Goal: Information Seeking & Learning: Learn about a topic

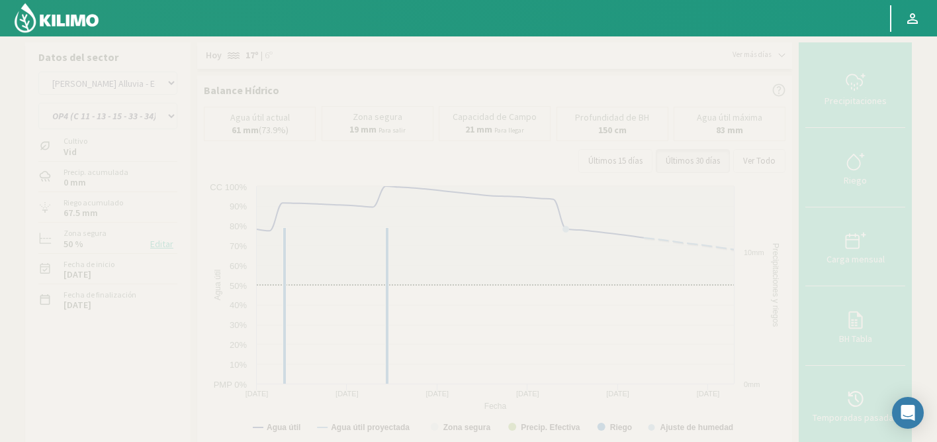
select select "53: Object"
select select "3: Object"
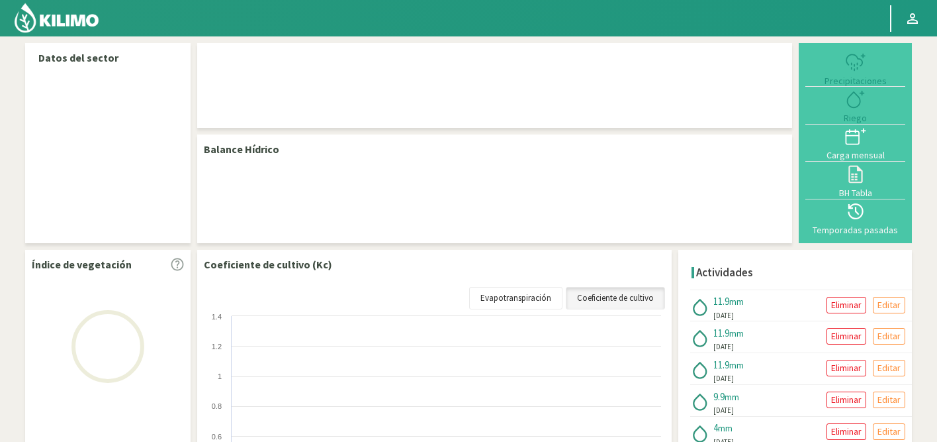
select select "53: Object"
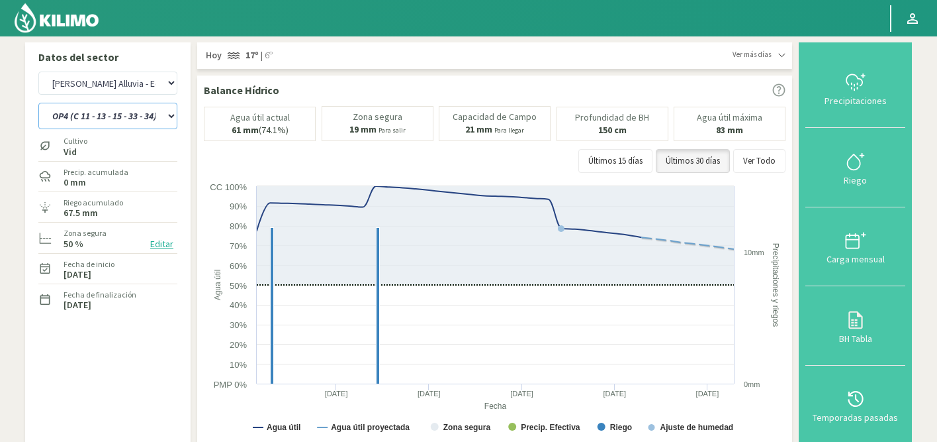
click at [145, 118] on select "OP1 (C 11 - 27 - 29 - 35 - 36) OP2 (C 25 - 34 - 35) OP3 (C 11 - 13 - 15 - 19 - …" at bounding box center [107, 116] width 139 height 26
click at [38, 103] on select "OP1 (C 11 - 27 - 29 - 35 - 36) OP2 (C 25 - 34 - 35) OP3 (C 11 - 13 - 15 - 19 - …" at bounding box center [107, 116] width 139 height 26
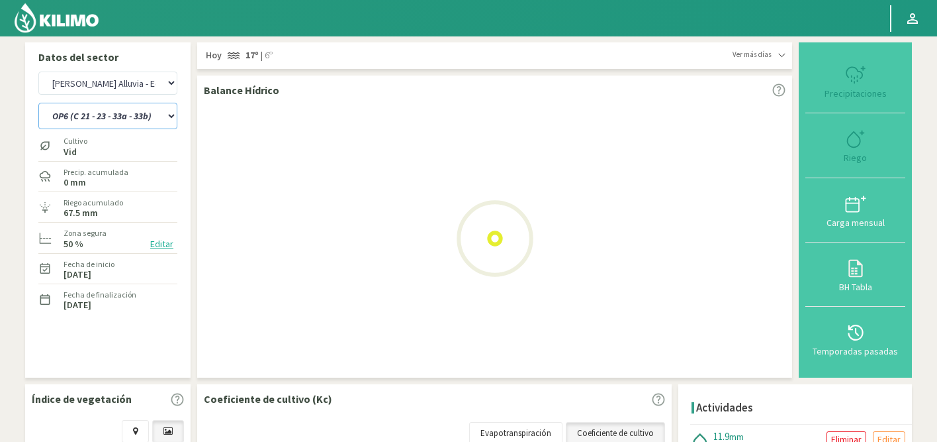
select select "3: Object"
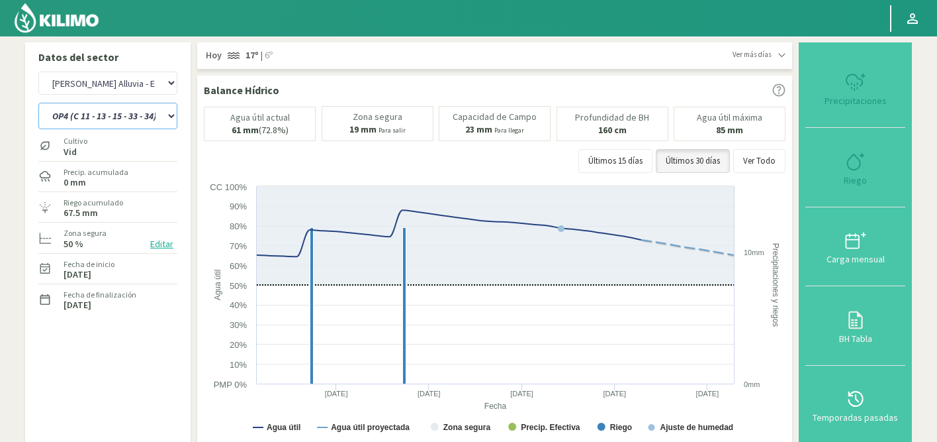
select select "334: Object"
select select "11: Object"
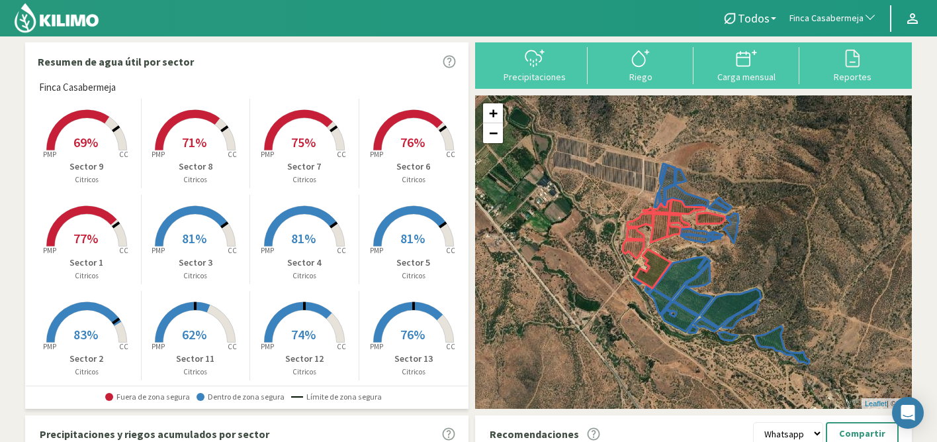
click at [825, 23] on span "Finca Casabermeja" at bounding box center [827, 18] width 74 height 13
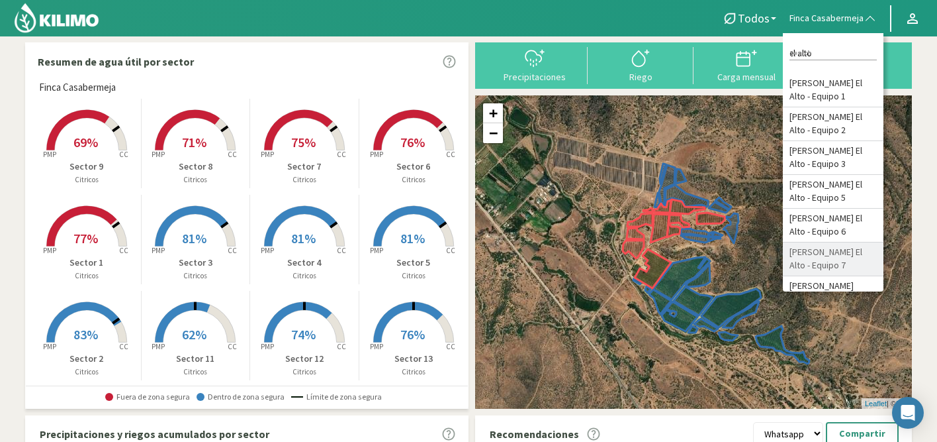
type input "el alto"
click at [835, 255] on li "[PERSON_NAME] El Alto - Equipo 7" at bounding box center [833, 259] width 101 height 34
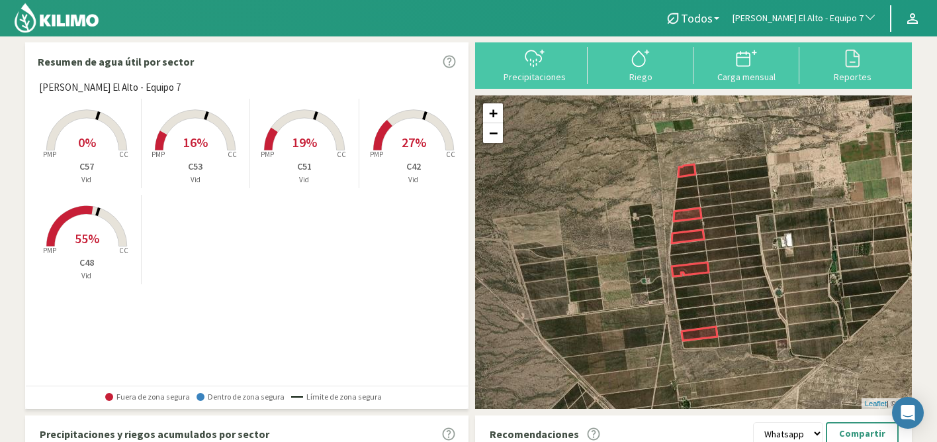
click at [199, 134] on span "16%" at bounding box center [195, 142] width 24 height 17
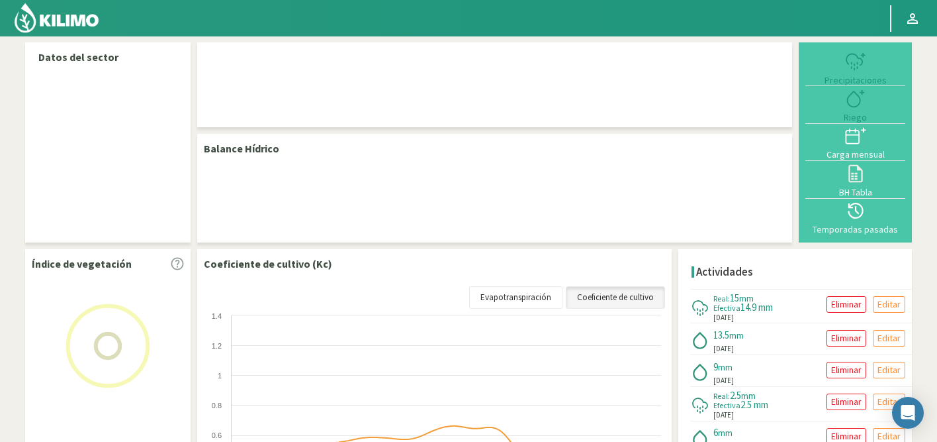
select select "59: Object"
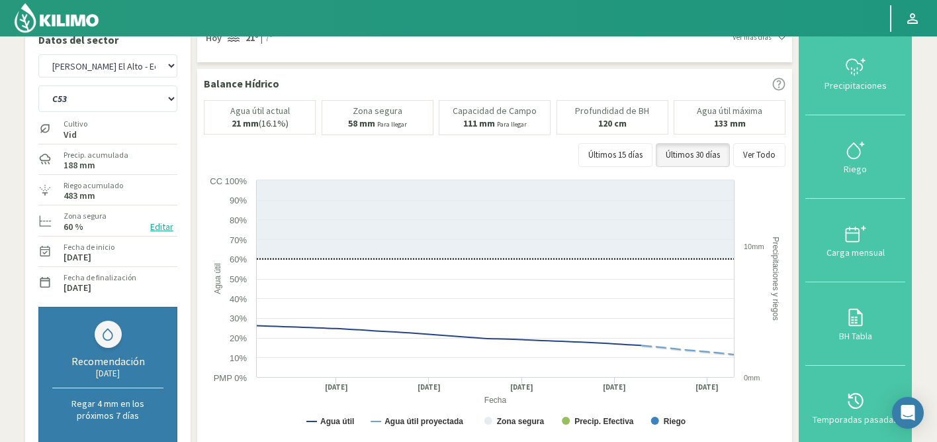
scroll to position [20, 0]
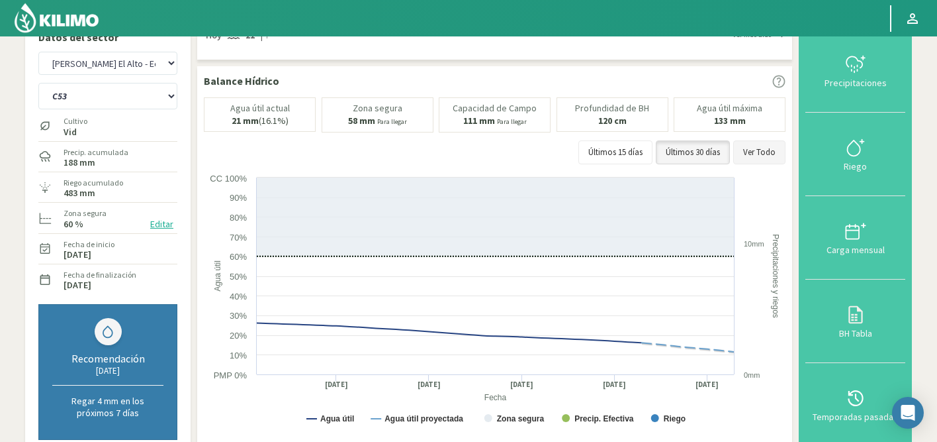
click at [763, 152] on button "Ver Todo" at bounding box center [759, 152] width 52 height 24
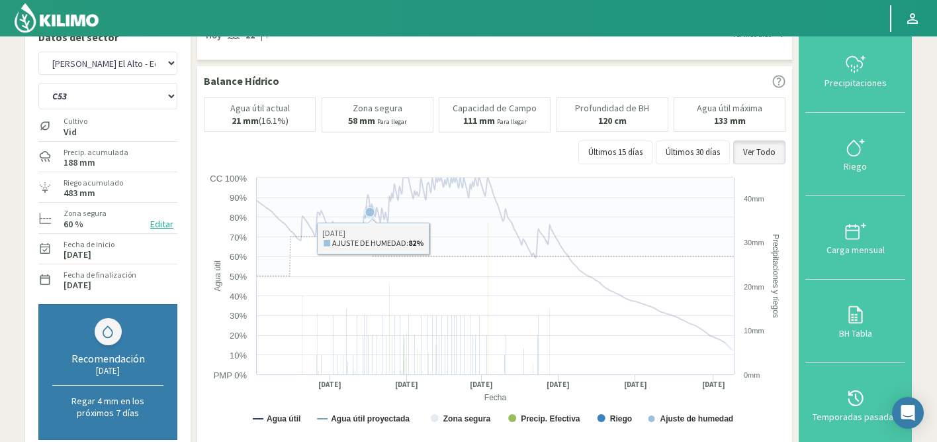
drag, startPoint x: 547, startPoint y: 177, endPoint x: 643, endPoint y: 363, distance: 210.2
click at [643, 363] on icon "Created with Highcharts 9.2.2 Fecha Agua útil Precipitaciones y riegos Agua úti…" at bounding box center [496, 303] width 585 height 265
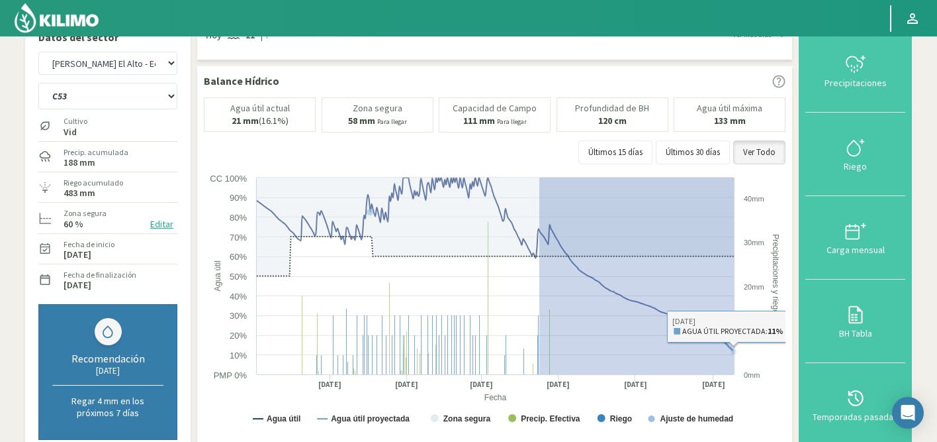
drag, startPoint x: 539, startPoint y: 177, endPoint x: 785, endPoint y: 422, distance: 346.8
click at [785, 422] on icon "Created with Highcharts 9.2.2 Fecha Agua útil Precipitaciones y riegos Agua úti…" at bounding box center [496, 303] width 585 height 265
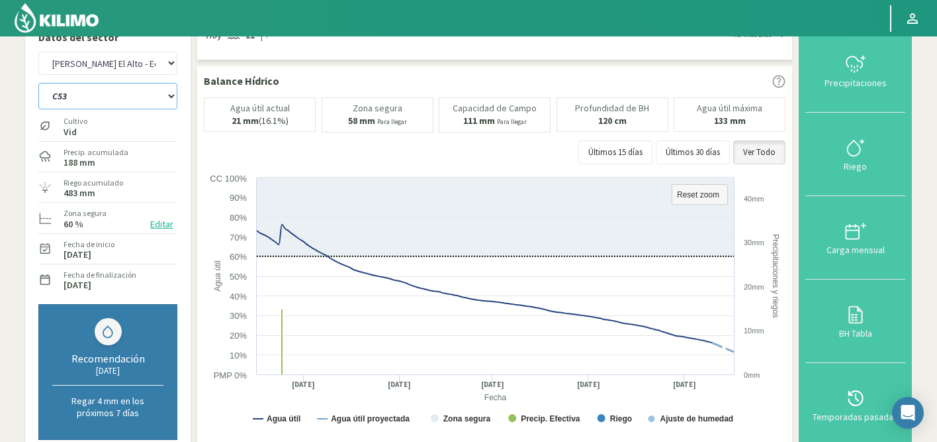
click at [148, 99] on select "C42 C48 C51 C53 C57" at bounding box center [107, 96] width 139 height 26
click at [38, 83] on select "C42 C48 C51 C53 C57" at bounding box center [107, 96] width 139 height 26
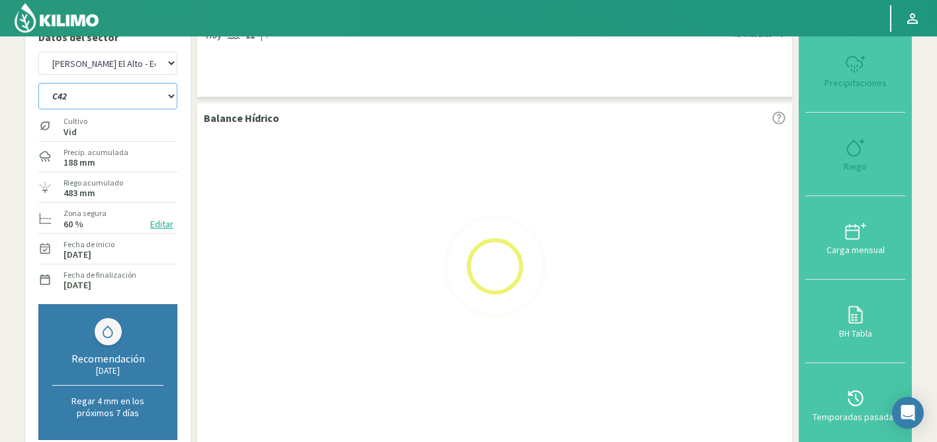
select select "3: Object"
select select "340: Object"
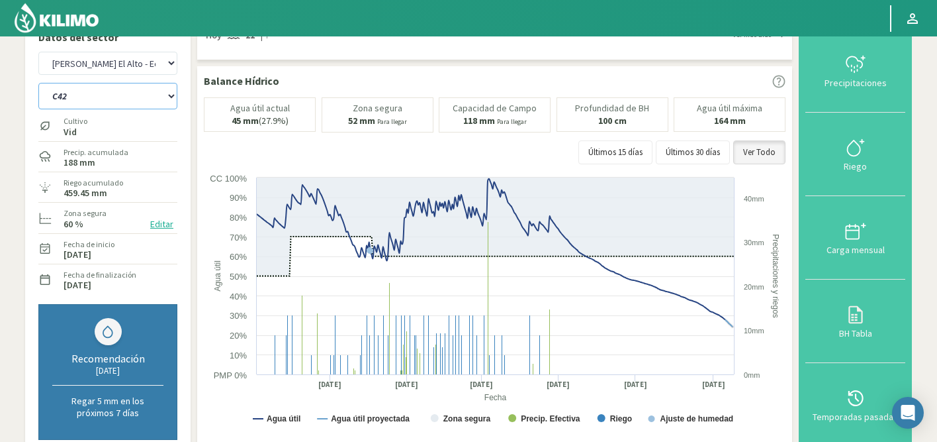
click at [105, 94] on select "C42 C48 C51 C53 C57" at bounding box center [107, 96] width 139 height 26
click at [38, 83] on select "C42 C48 C51 C53 C57" at bounding box center [107, 96] width 139 height 26
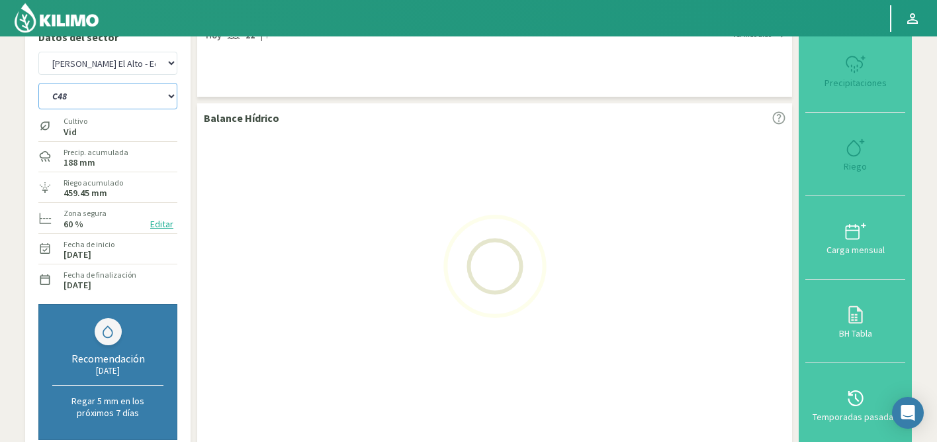
select select "5: Object"
select select "621: Object"
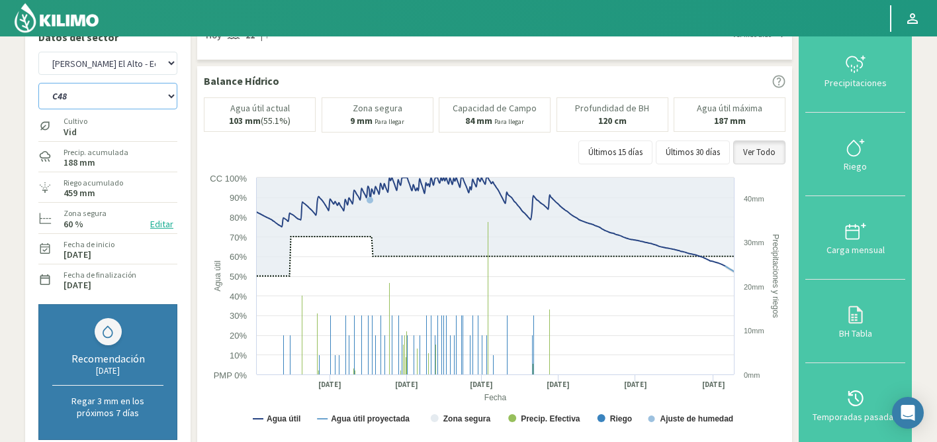
click at [106, 95] on select "C42 C48 C51 C53 C57" at bounding box center [107, 96] width 139 height 26
click at [38, 83] on select "C42 C48 C51 C53 C57" at bounding box center [107, 96] width 139 height 26
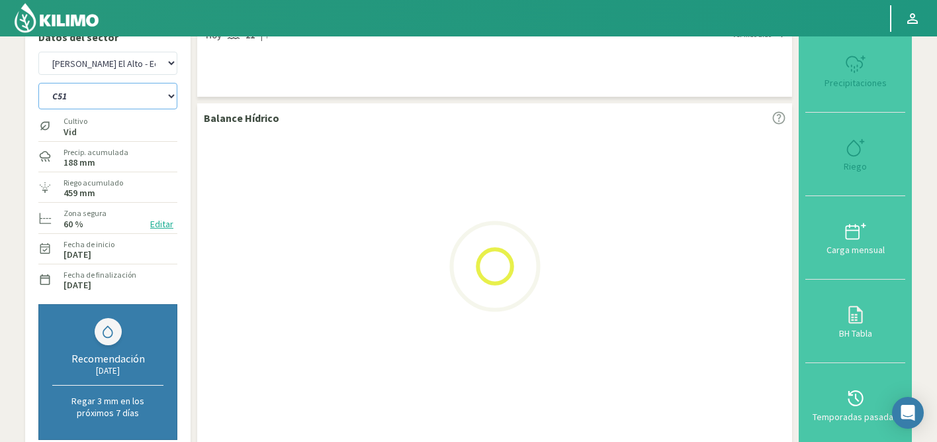
select select "11: Object"
select select "902: Object"
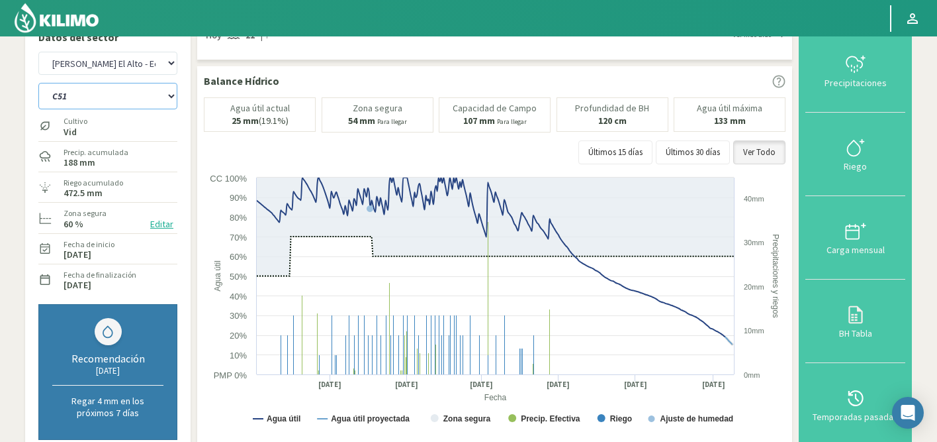
click at [107, 98] on select "C42 C48 C51 C53 C57" at bounding box center [107, 96] width 139 height 26
click at [38, 83] on select "C42 C48 C51 C53 C57" at bounding box center [107, 96] width 139 height 26
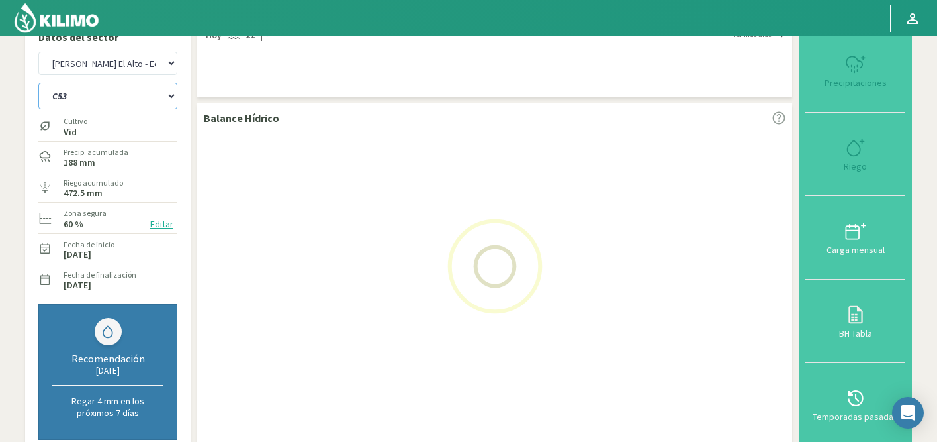
select select "17: Object"
select select "1183: Object"
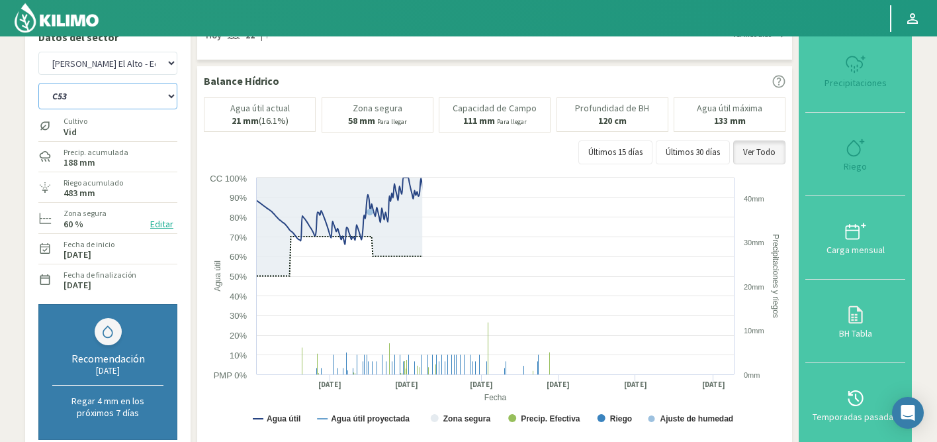
click at [105, 100] on select "C42 C48 C51 C53 C57" at bounding box center [107, 96] width 139 height 26
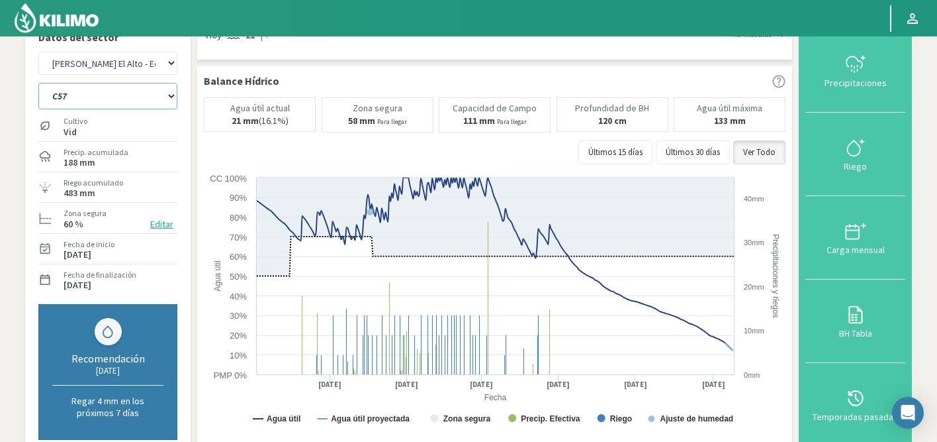
click at [38, 83] on select "C42 C48 C51 C53 C57" at bounding box center [107, 96] width 139 height 26
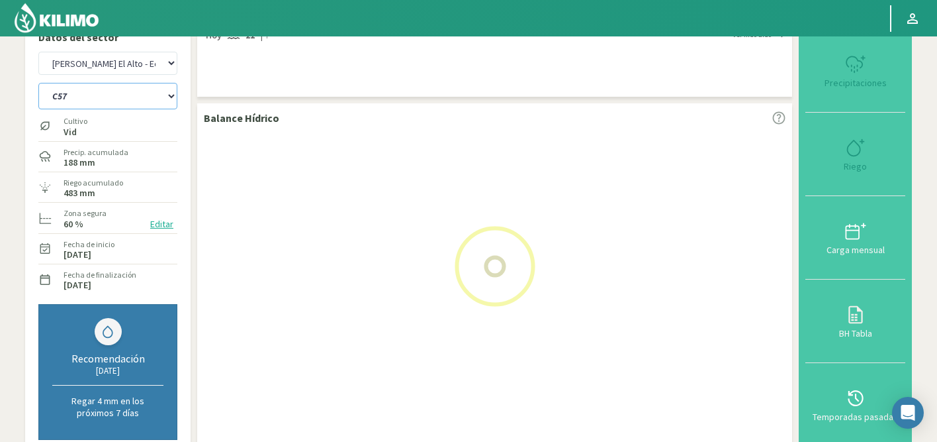
select select "23: Object"
select select "1464: Object"
select select "29: Object"
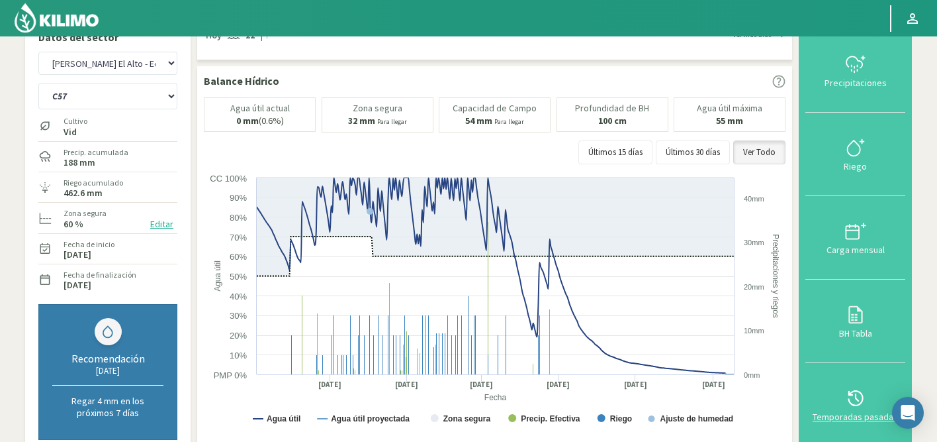
click at [860, 399] on icon at bounding box center [855, 397] width 21 height 21
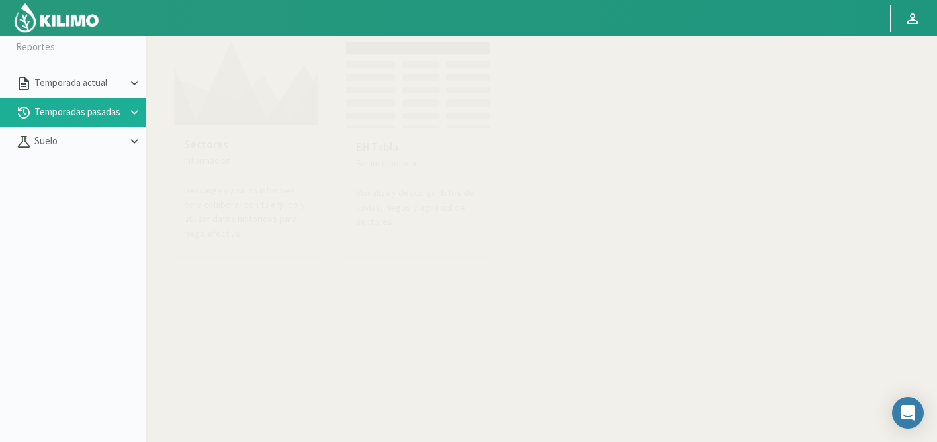
click at [229, 128] on div "Sectores Información Descarga y analiza informes para colaborar con tu equipo y…" at bounding box center [246, 188] width 146 height 125
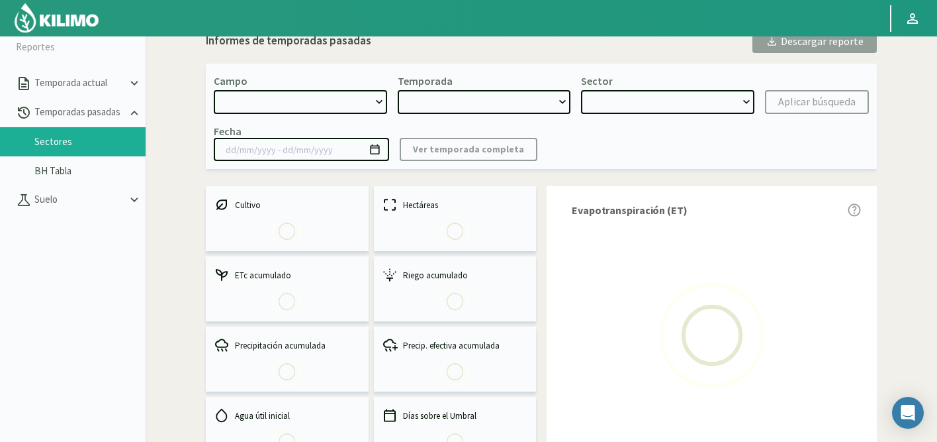
click at [338, 101] on select at bounding box center [300, 102] width 173 height 24
select select "0: Object"
type input "20/10/2023 - 13/06/2024"
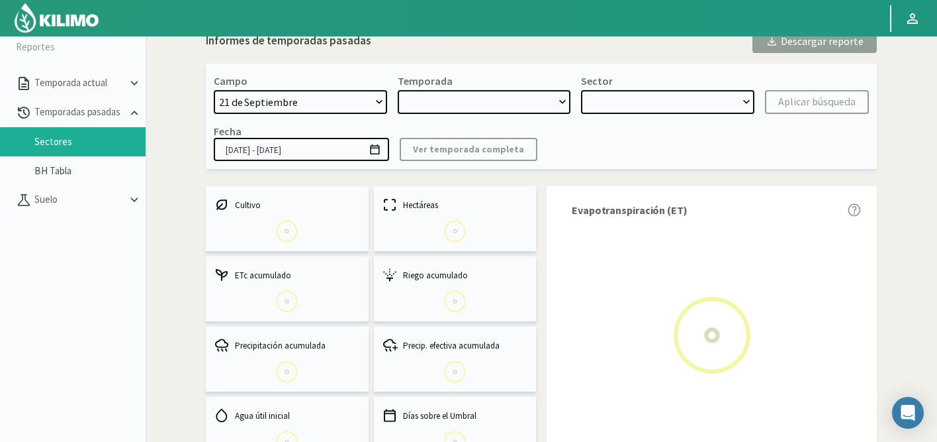
select select "0: 2023"
select select "0: Object"
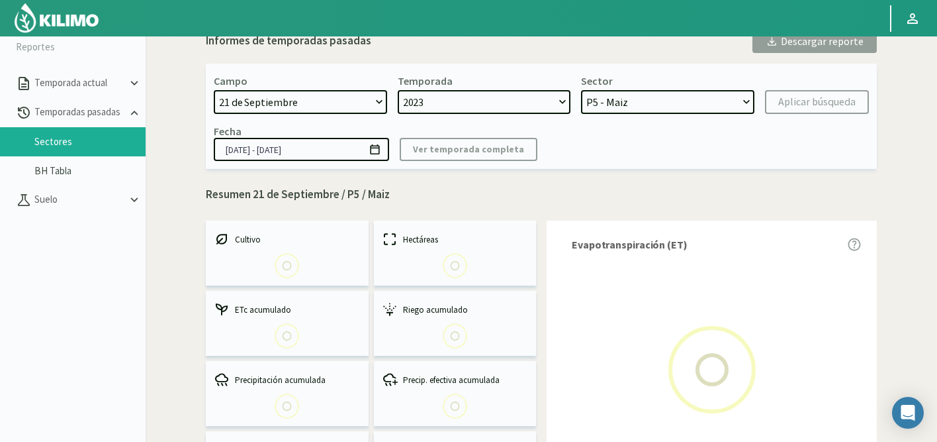
click at [379, 100] on select "21 de Septiembre 8 Fuegos Acograpes - Ag. Carlos Muñoz Herrera Acograpes - Ag. …" at bounding box center [300, 102] width 173 height 24
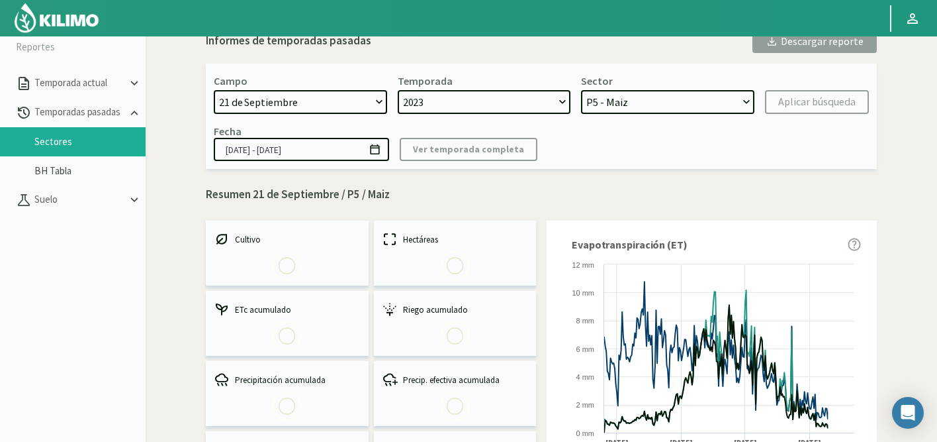
click at [377, 100] on select "21 de Septiembre 8 Fuegos Acograpes - Ag. Carlos Muñoz Herrera Acograpes - Ag. …" at bounding box center [300, 102] width 173 height 24
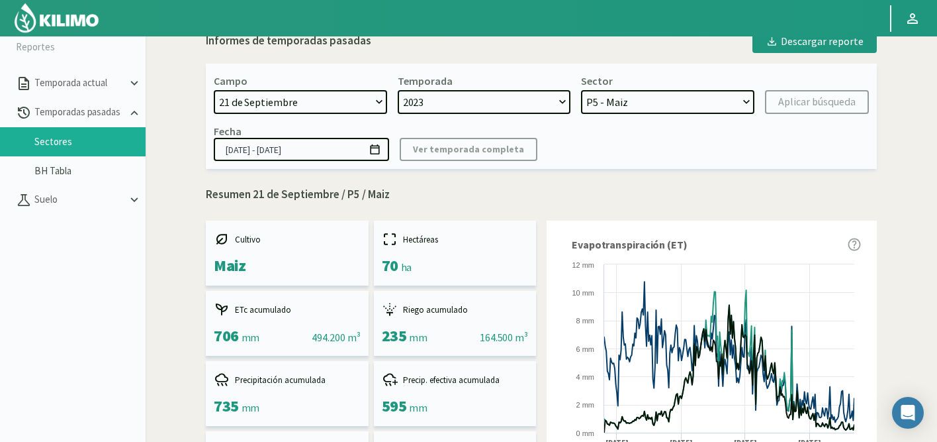
select select "480: Object"
click at [214, 90] on select "21 de Septiembre 8 Fuegos Acograpes - Ag. Carlos Muñoz Herrera Acograpes - Ag. …" at bounding box center [300, 102] width 173 height 24
select select
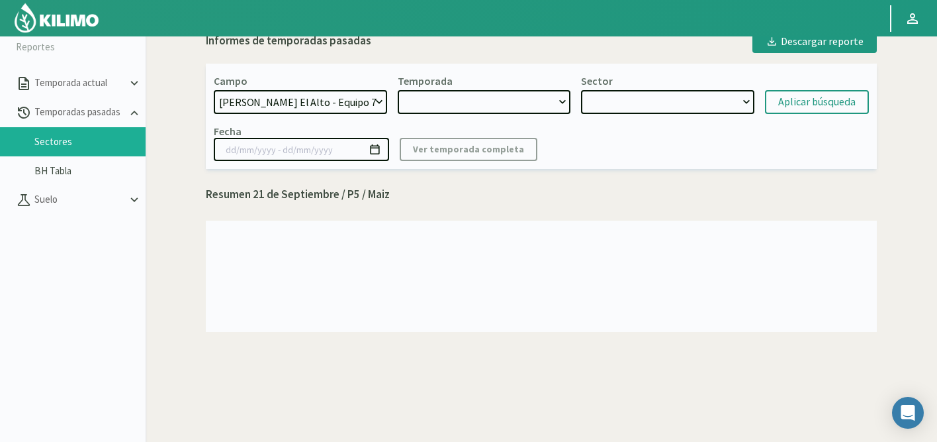
select select "2: 2024"
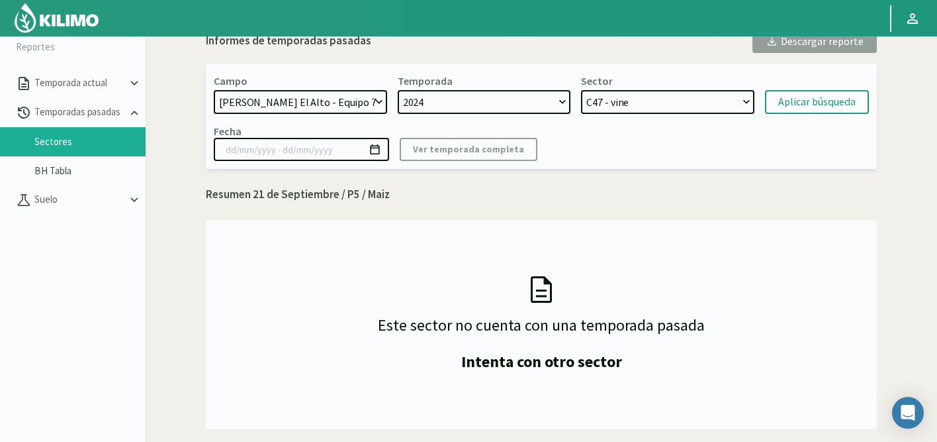
click at [620, 99] on select "C47 - vine C43 - Vid C42 - Vid C41 - vine C48 - Vid C57 - Vid C53 - Vid C51 - V…" at bounding box center [667, 102] width 173 height 24
select select "18: Object"
click at [581, 90] on select "C47 - vine C43 - Vid C42 - Vid C41 - vine C48 - Vid C57 - Vid C53 - Vid C51 - V…" at bounding box center [667, 102] width 173 height 24
click at [820, 99] on div "Aplicar búsqueda" at bounding box center [816, 102] width 77 height 16
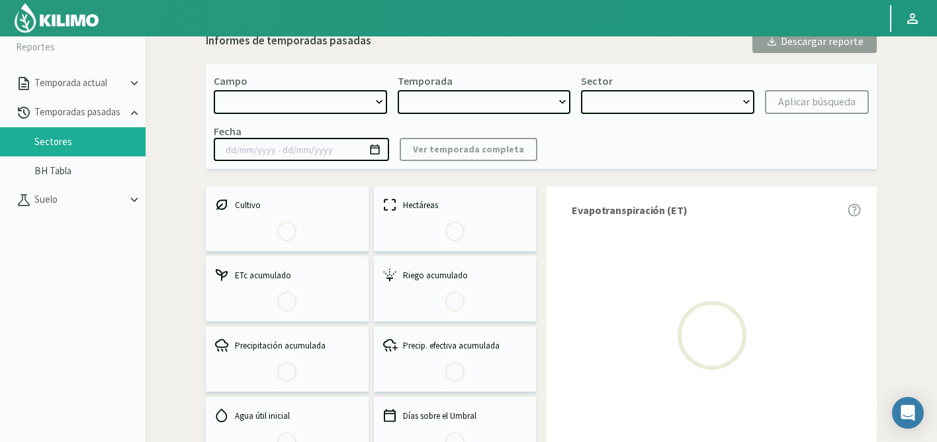
select select "480: Object"
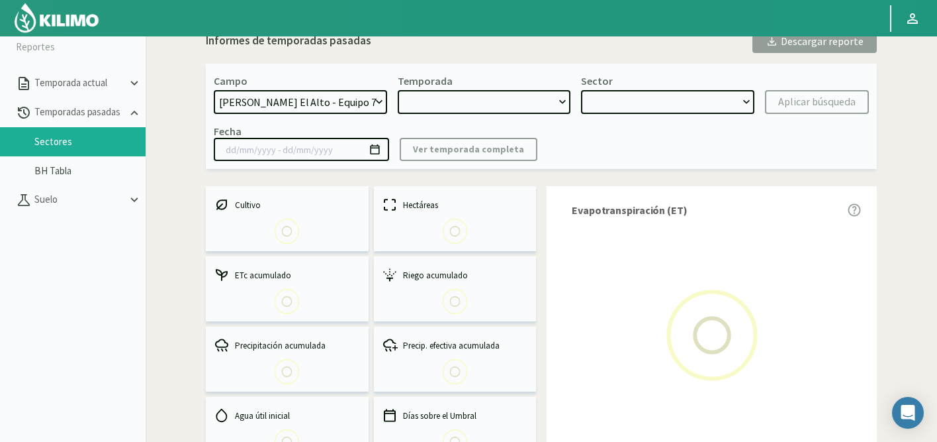
type input "01/07/2024 - 01/09/2025"
select select "0: 2024"
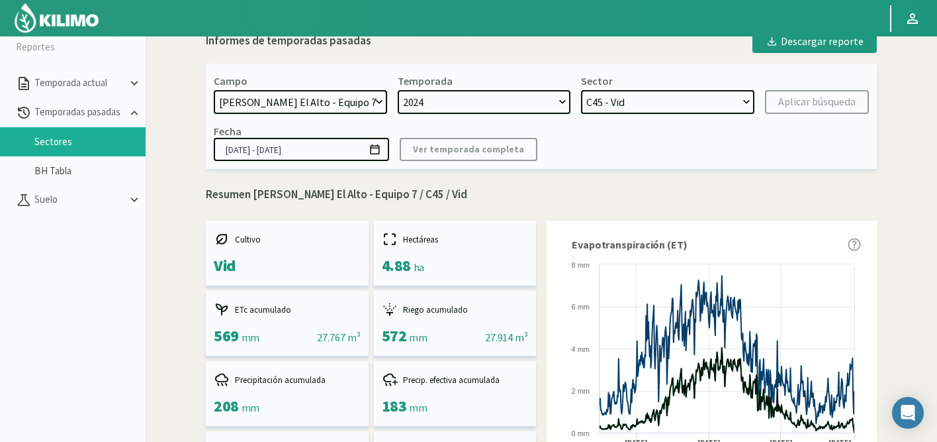
click at [619, 98] on select "C47 - vine C43 - Vid C42 - Vid C41 - vine C48 - Vid C57 - Vid C53 - Vid C51 - V…" at bounding box center [667, 102] width 173 height 24
select select "4: Object"
click at [581, 90] on select "C47 - vine C43 - Vid C42 - Vid C41 - vine C48 - Vid C57 - Vid C53 - Vid C51 - V…" at bounding box center [667, 102] width 173 height 24
click at [809, 103] on div "Aplicar búsqueda" at bounding box center [816, 102] width 77 height 16
type input "04/09/2024 - 11/09/2025"
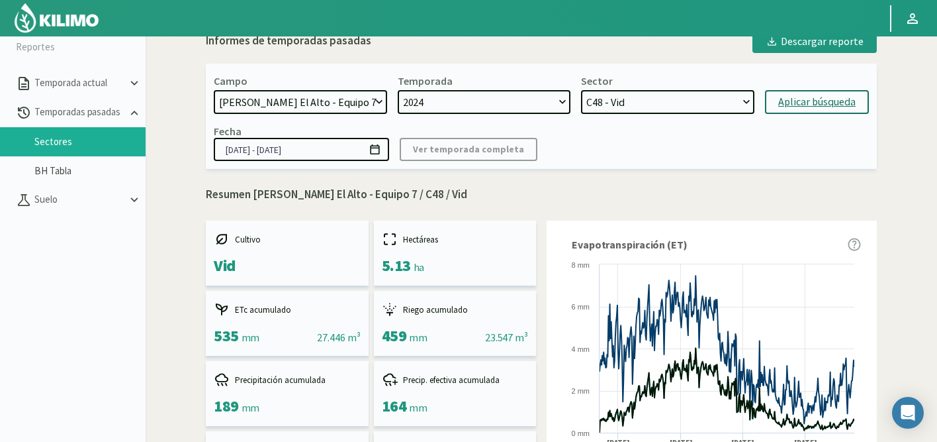
click at [625, 105] on select "C47 - vine C43 - Vid C42 - Vid C41 - vine C48 - Vid C57 - Vid C53 - Vid C51 - V…" at bounding box center [667, 102] width 173 height 24
select select "21: Object"
click at [581, 90] on select "C47 - vine C43 - Vid C42 - Vid C41 - vine C48 - Vid C57 - Vid C53 - Vid C51 - V…" at bounding box center [667, 102] width 173 height 24
click at [793, 100] on div "Aplicar búsqueda" at bounding box center [816, 102] width 77 height 16
type input "01/07/2024 - 01/09/2025"
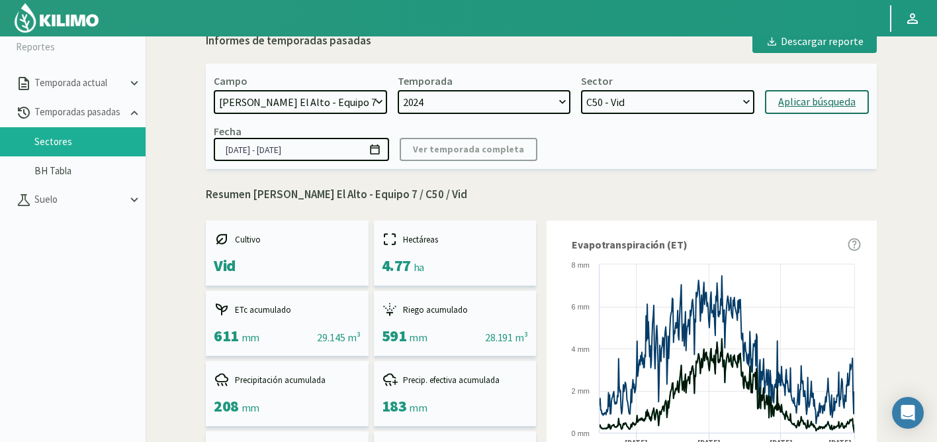
click at [793, 100] on div "Aplicar búsqueda" at bounding box center [816, 102] width 77 height 16
click at [615, 103] on select "C47 - vine C43 - Vid C42 - Vid C41 - vine C48 - Vid C57 - Vid C53 - Vid C51 - V…" at bounding box center [667, 102] width 173 height 24
select select "42: Object"
click at [581, 90] on select "C47 - vine C43 - Vid C42 - Vid C41 - vine C48 - Vid C57 - Vid C53 - Vid C51 - V…" at bounding box center [667, 102] width 173 height 24
click at [808, 104] on div "Aplicar búsqueda" at bounding box center [816, 102] width 77 height 16
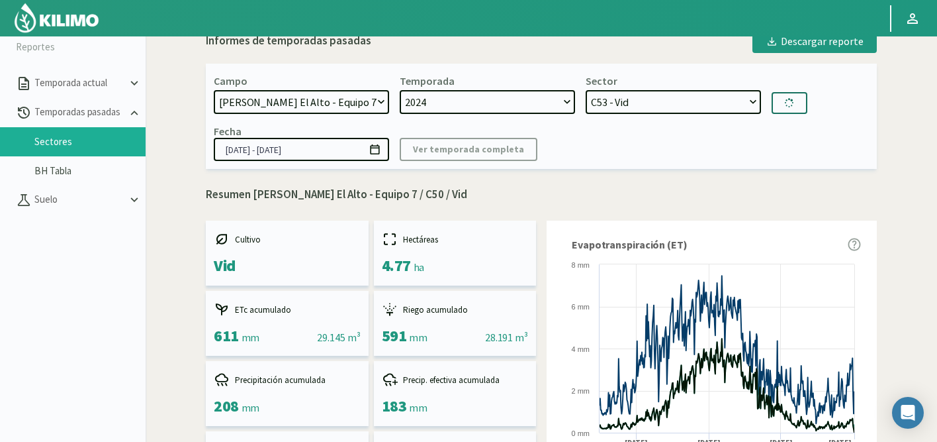
type input "[DATE] - [DATE]"
select select "54: Object"
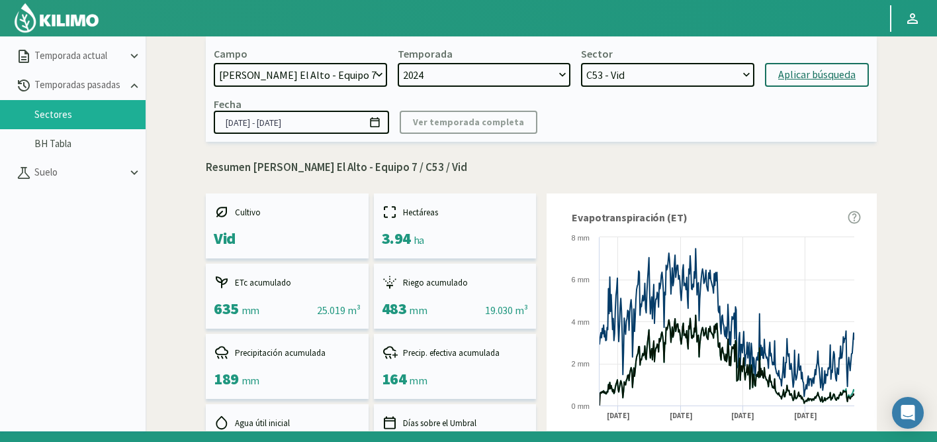
scroll to position [39, 0]
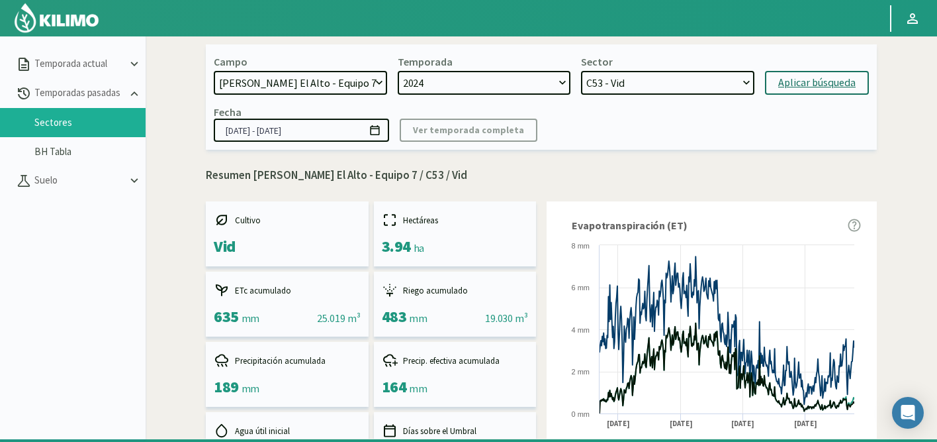
click at [310, 87] on select "21 de Septiembre 8 Fuegos Acograpes - Ag. Carlos Muñoz Herrera Acograpes - Ag. …" at bounding box center [300, 83] width 173 height 24
click at [423, 86] on select "2024 2023 2022" at bounding box center [484, 83] width 173 height 24
click at [398, 71] on select "2024 2023 2022" at bounding box center [484, 83] width 173 height 24
click at [321, 85] on select "21 de Septiembre 8 Fuegos Acograpes - Ag. Carlos Muñoz Herrera Acograpes - Ag. …" at bounding box center [300, 83] width 173 height 24
click at [340, 76] on select "21 de Septiembre 8 Fuegos Acograpes - Ag. Carlos Muñoz Herrera Acograpes - Ag. …" at bounding box center [300, 83] width 173 height 24
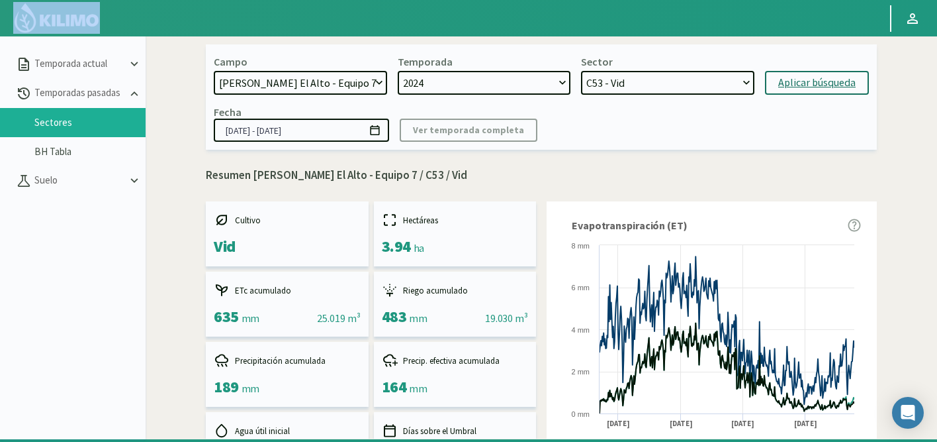
click at [71, 0] on html "Principal Perfil Perfil Salir Reportes Temporada actual Temporadas pasadas Sect…" at bounding box center [468, 182] width 937 height 442
click at [351, 82] on select "21 de Septiembre 8 Fuegos Acograpes - Ag. Carlos Muñoz Herrera Acograpes - Ag. …" at bounding box center [300, 83] width 173 height 24
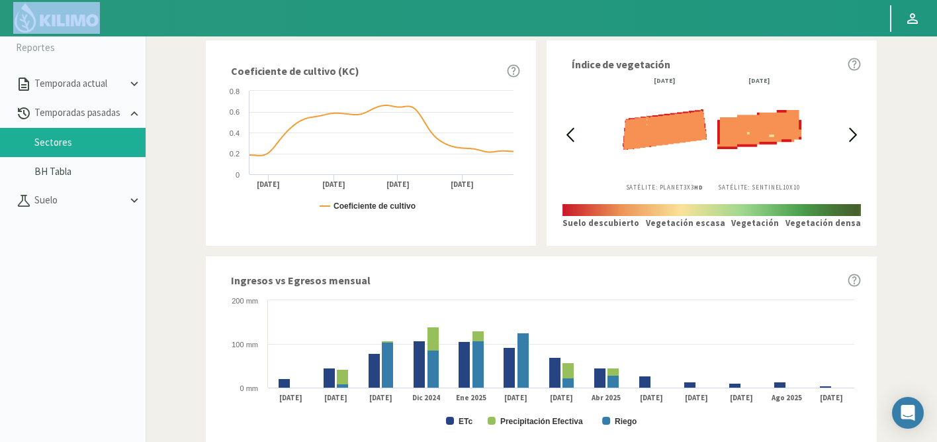
scroll to position [807, 0]
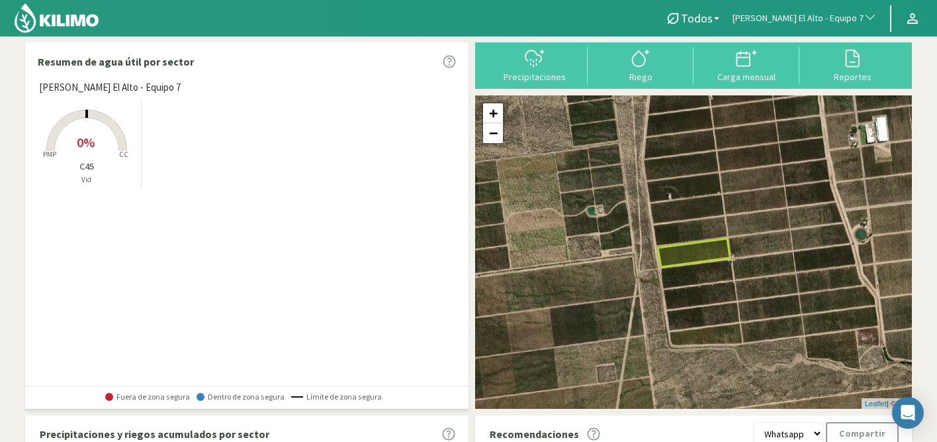
click at [105, 138] on rect at bounding box center [87, 152] width 106 height 106
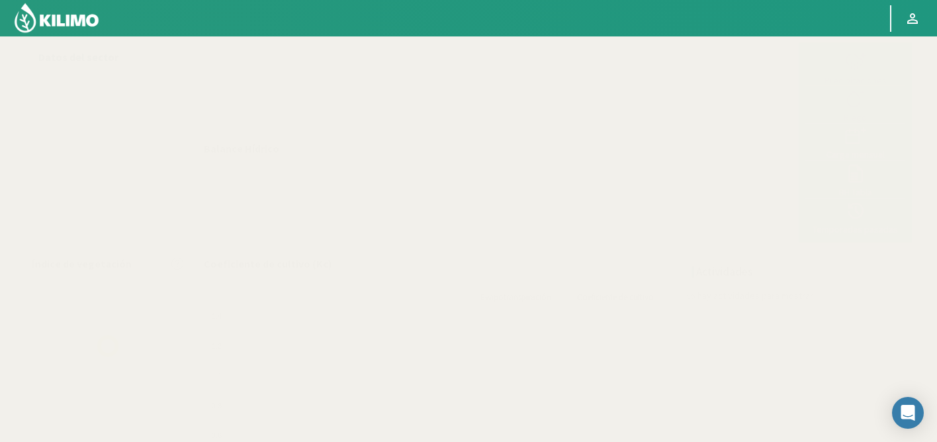
select select "59: Object"
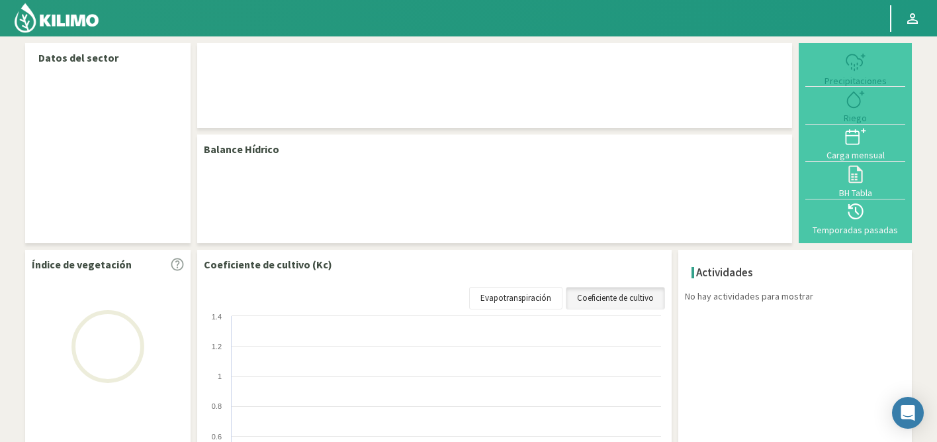
select select "59: Object"
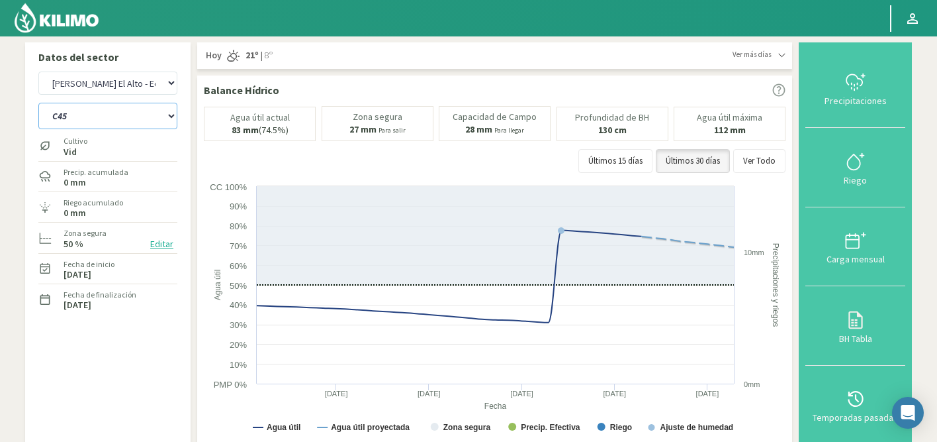
click at [117, 126] on select "C45 C48" at bounding box center [107, 116] width 139 height 26
click at [38, 103] on select "C45 C48" at bounding box center [107, 116] width 139 height 26
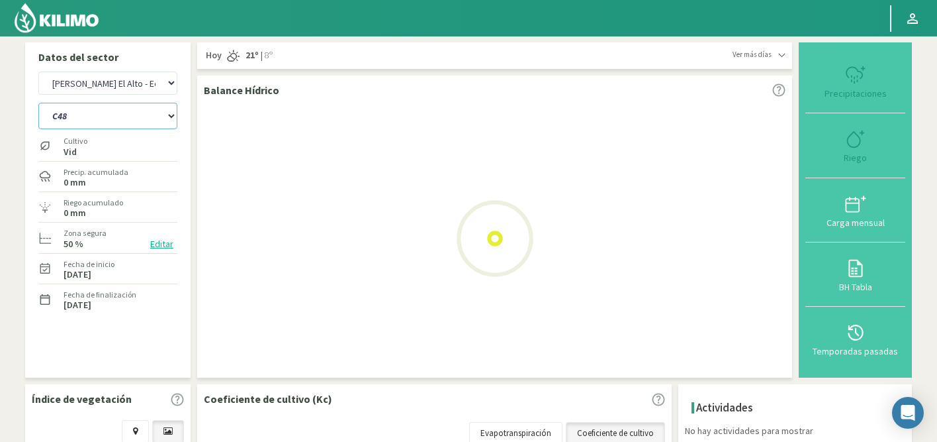
select select "0: Object"
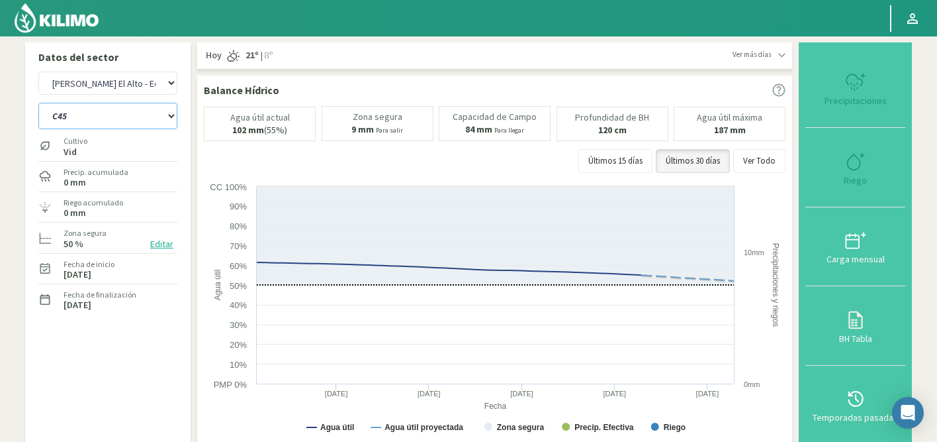
select select "340: Object"
select select "3: Object"
click at [84, 110] on select "C45 C48" at bounding box center [107, 116] width 139 height 26
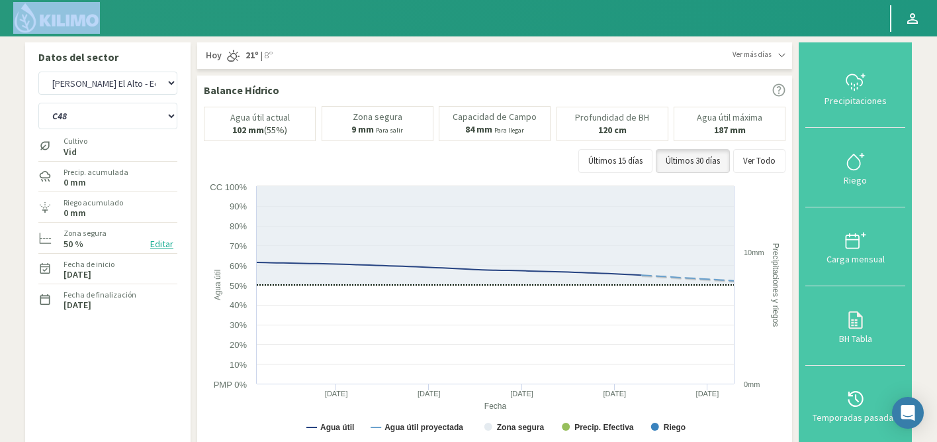
click at [250, 0] on html "Principal Perfil Perfil Salir Datos del sector Agr. Cardonal Agr. El [PERSON_NA…" at bounding box center [468, 221] width 937 height 442
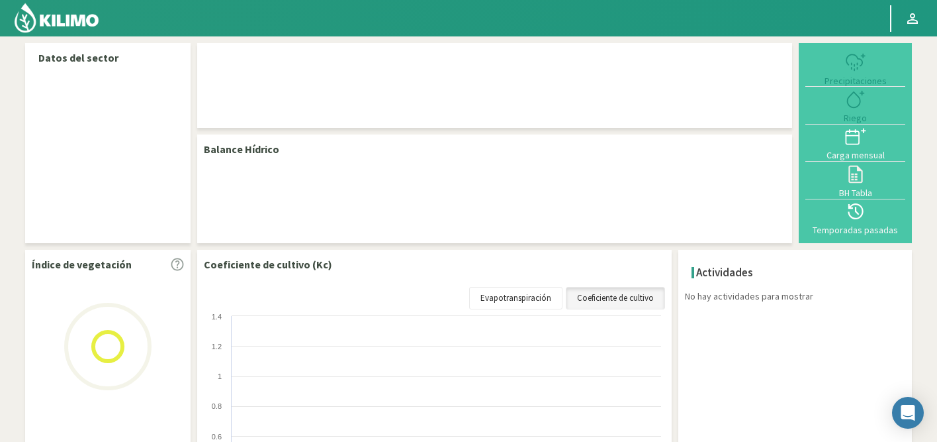
select select "59: Object"
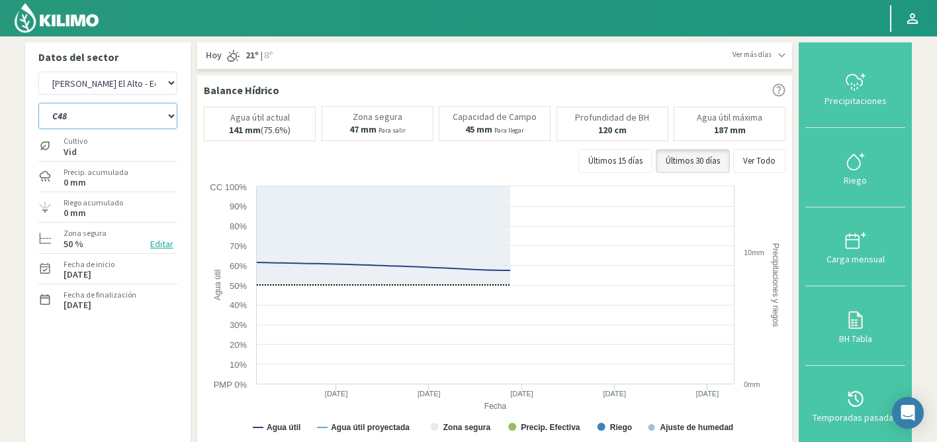
click at [87, 109] on select "C45 C48 C50" at bounding box center [107, 116] width 139 height 26
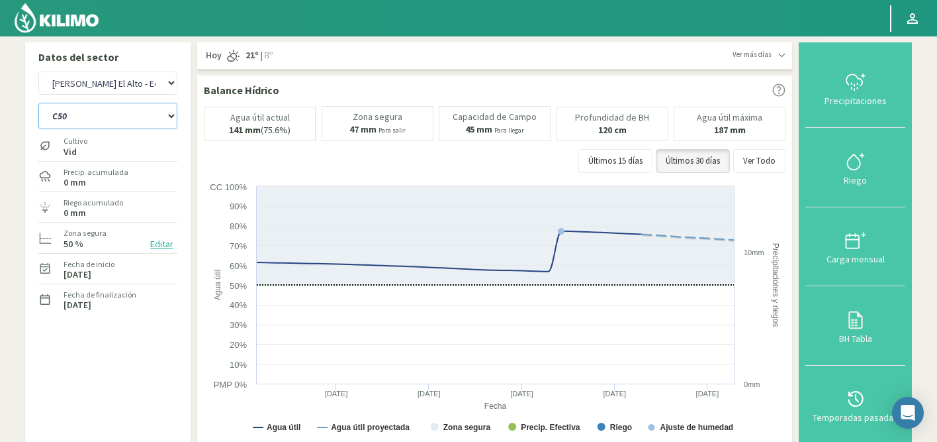
click at [38, 103] on select "C45 C48 C50" at bounding box center [107, 116] width 139 height 26
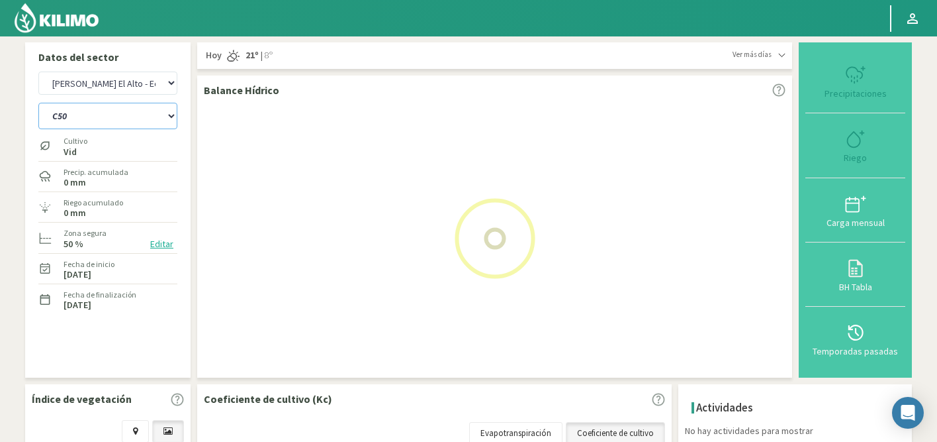
select select "1: Object"
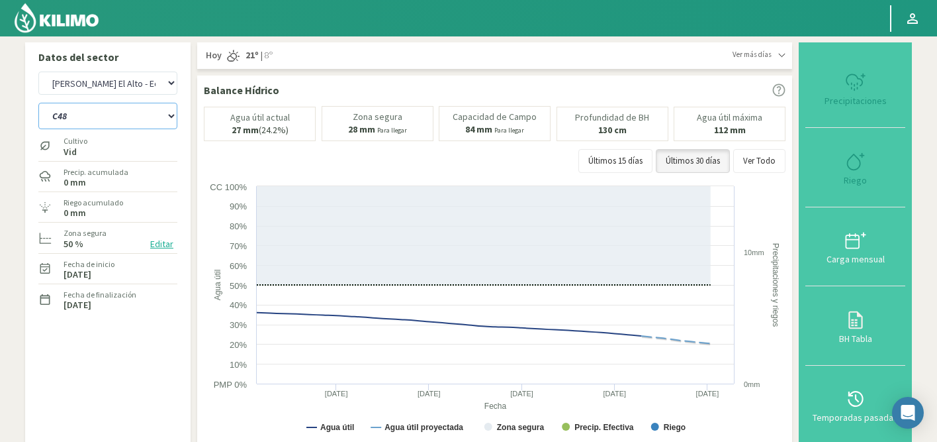
select select "340: Object"
select select "5: Object"
click at [125, 117] on select "C45 C48 C50" at bounding box center [107, 116] width 139 height 26
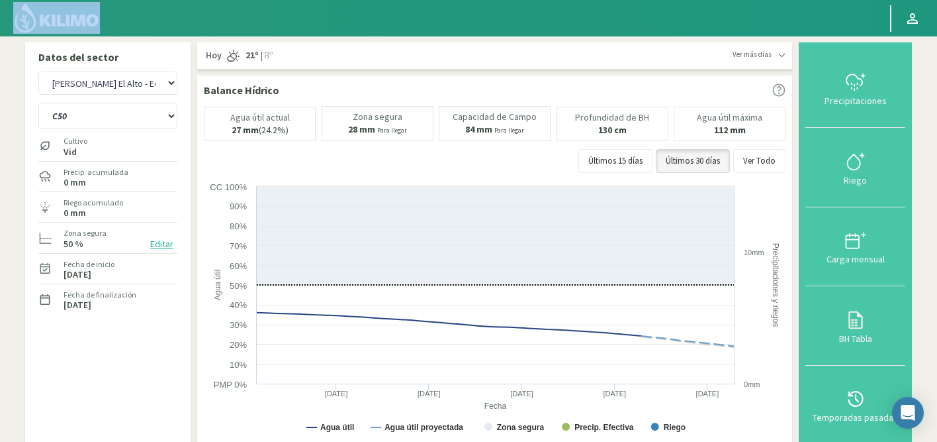
click at [304, 0] on html "Principal Perfil Perfil Salir Datos del sector Agr. Cardonal Agr. El Carmelo Ag…" at bounding box center [468, 221] width 937 height 442
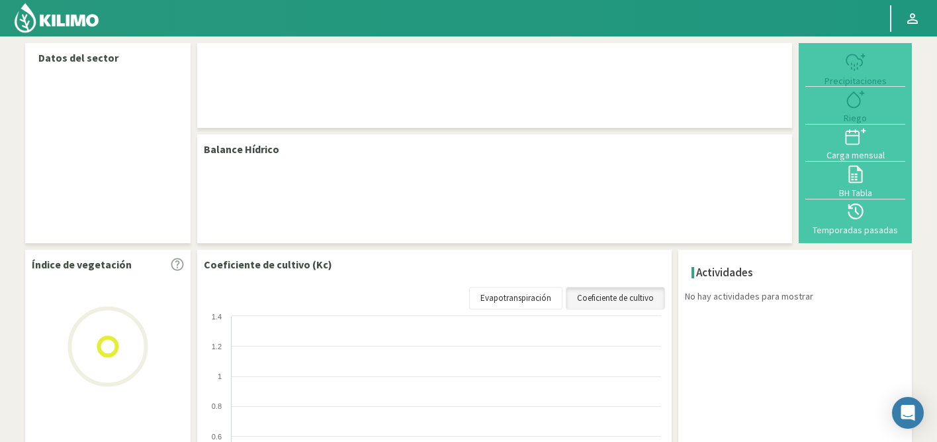
select select "59: Object"
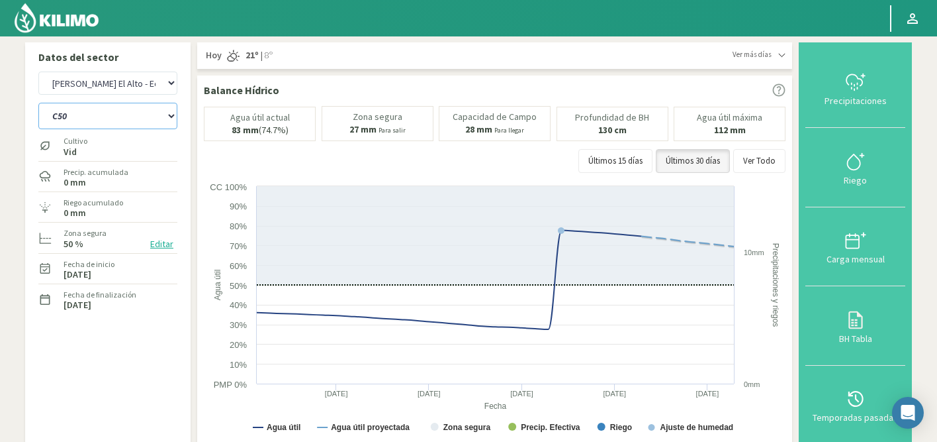
click at [116, 117] on select "C45 C48 C50 C53" at bounding box center [107, 116] width 139 height 26
click at [38, 103] on select "C45 C48 C50 C53" at bounding box center [107, 116] width 139 height 26
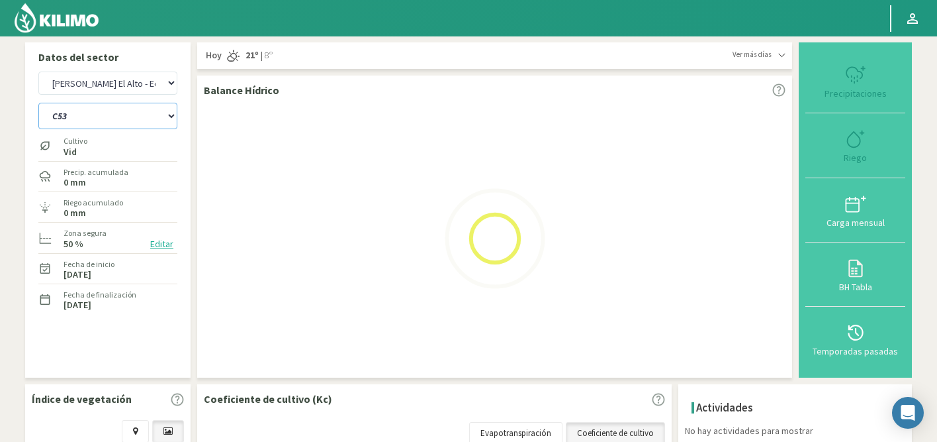
select select "2: Object"
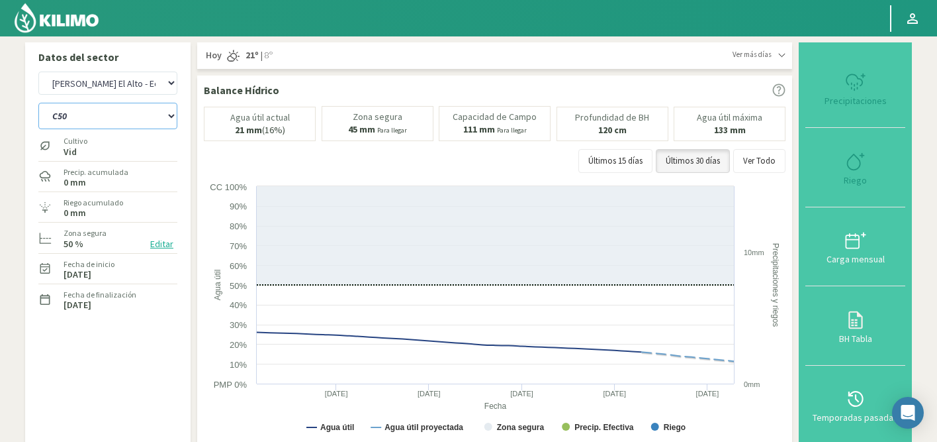
select select "340: Object"
select select "7: Object"
click at [126, 83] on select "Agr. Cardonal Agr. El Carmelo Agr. Huertos de Chocalan Agrícola Bakia Agrícola …" at bounding box center [107, 82] width 139 height 23
click at [38, 71] on select "Agr. Cardonal Agr. El Carmelo Agr. Huertos de Chocalan Agrícola Bakia Agrícola …" at bounding box center [107, 82] width 139 height 23
select select "622: Object"
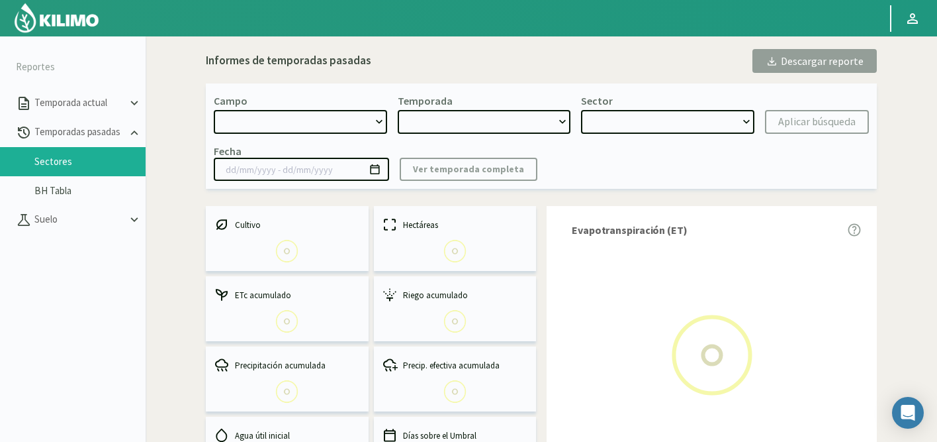
select select "481: Object"
type input "19/09/2024 - 11/09/2025"
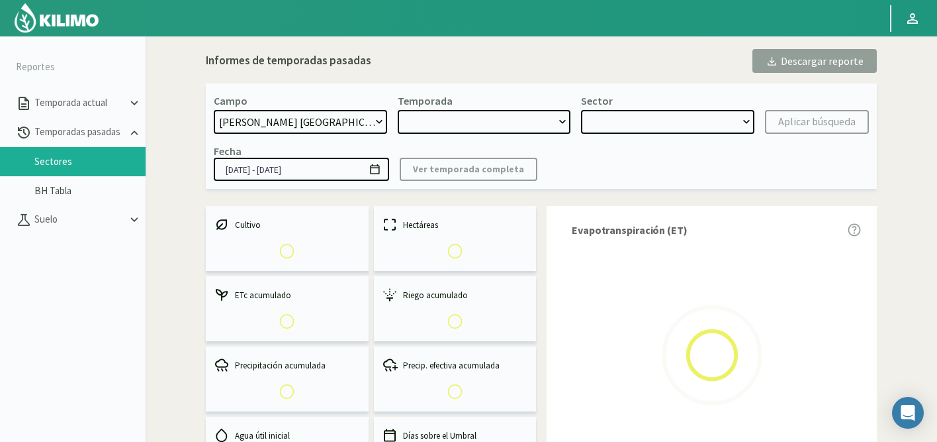
select select "0: 2024"
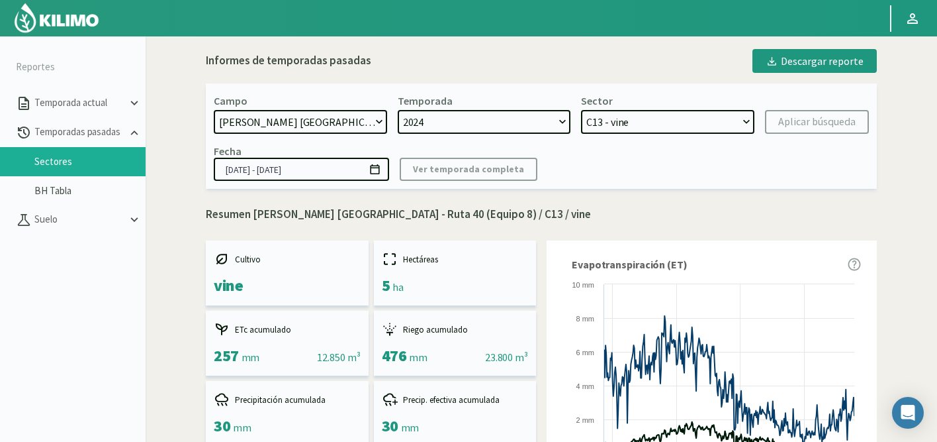
click at [665, 124] on select "C13 - vine C7 - vine C6 - vine C3 - vine" at bounding box center [667, 122] width 173 height 24
click at [581, 110] on select "C13 - vine C7 - vine C6 - vine C3 - vine" at bounding box center [667, 122] width 173 height 24
click at [789, 149] on div "Fecha 19/09/2024 - 11/09/2025 Ver temporada completa" at bounding box center [541, 162] width 655 height 36
click at [747, 122] on select "C13 - vine C7 - vine C6 - vine C3 - vine" at bounding box center [667, 122] width 173 height 24
click at [581, 110] on select "C13 - vine C7 - vine C6 - vine C3 - vine" at bounding box center [667, 122] width 173 height 24
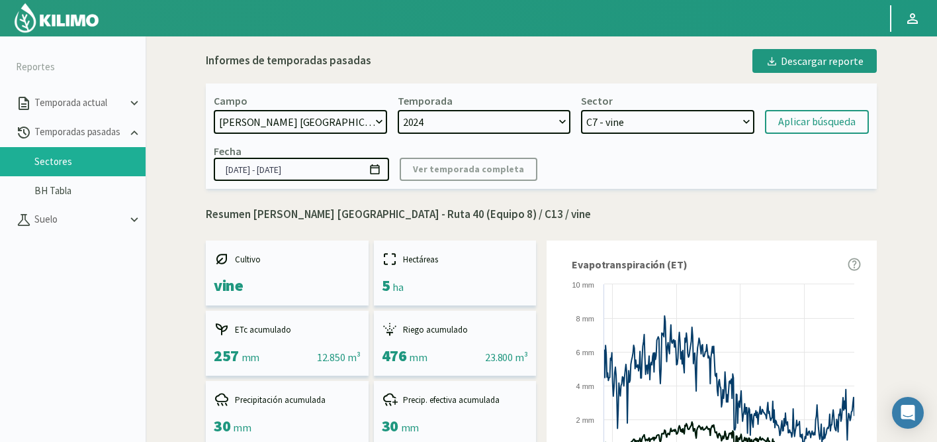
click at [691, 121] on select "C13 - vine C7 - vine C6 - vine C3 - vine" at bounding box center [667, 122] width 173 height 24
click at [581, 110] on select "C13 - vine C7 - vine C6 - vine C3 - vine" at bounding box center [667, 122] width 173 height 24
click at [794, 122] on div "Aplicar búsqueda" at bounding box center [816, 122] width 77 height 16
click at [673, 118] on select "C13 - vine C7 - vine C6 - vine C3 - vine" at bounding box center [667, 122] width 173 height 24
select select "7: Object"
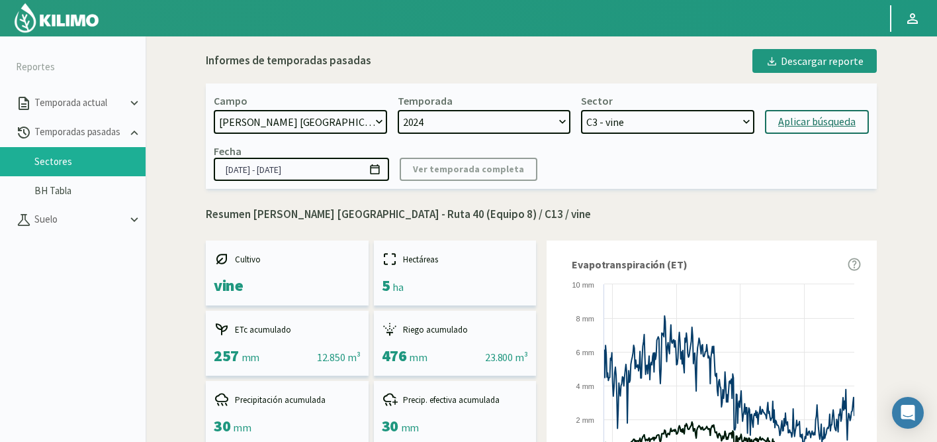
click at [581, 110] on select "C13 - vine C7 - vine C6 - vine C3 - vine" at bounding box center [667, 122] width 173 height 24
click at [802, 122] on div "Aplicar búsqueda" at bounding box center [816, 122] width 77 height 16
type input "[DATE] - [DATE]"
select select "11: Object"
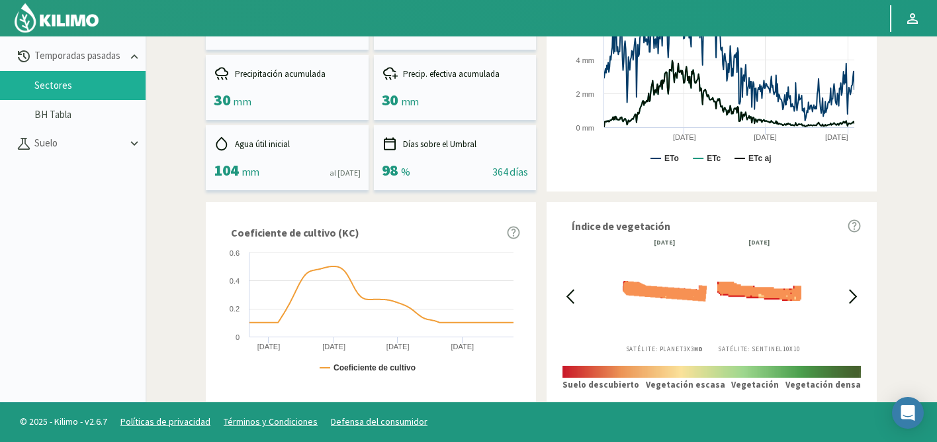
scroll to position [807, 0]
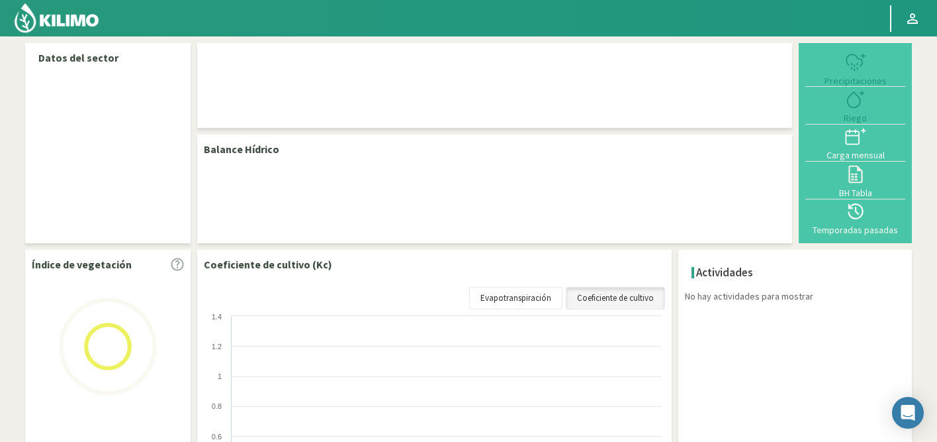
select select "60: Object"
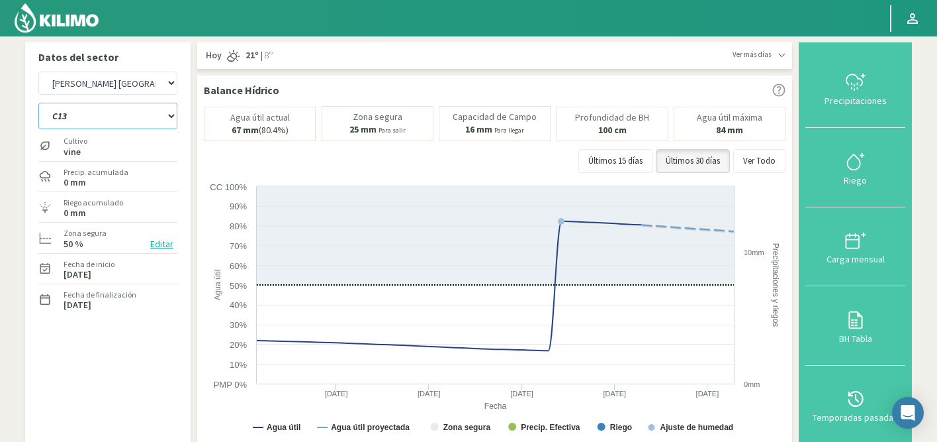
click at [119, 117] on select "C13 C3" at bounding box center [107, 116] width 139 height 26
click at [38, 103] on select "C13 C3" at bounding box center [107, 116] width 139 height 26
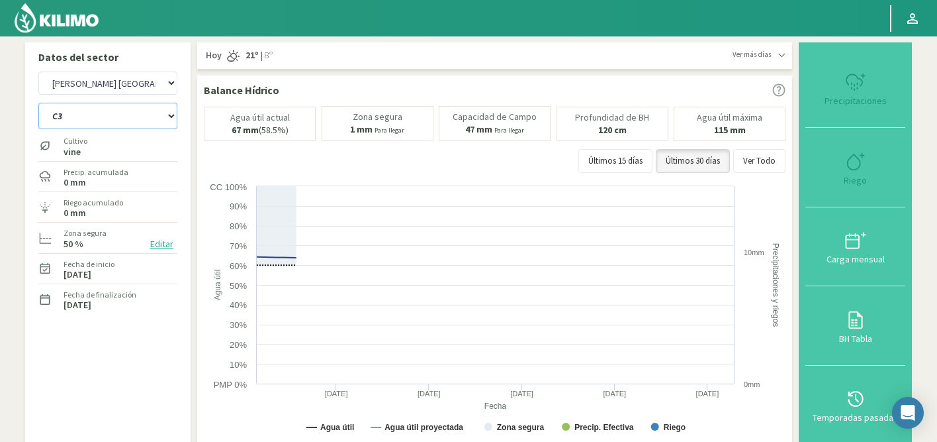
select select "0: Object"
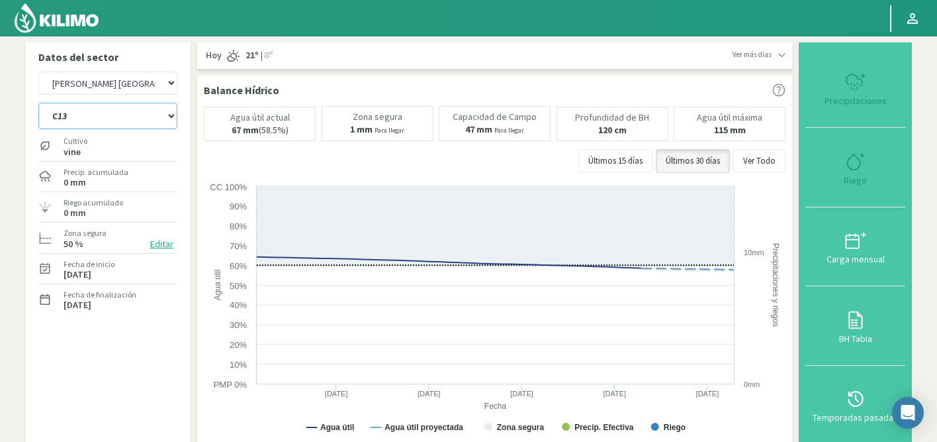
select select "341: Object"
select select "3: Object"
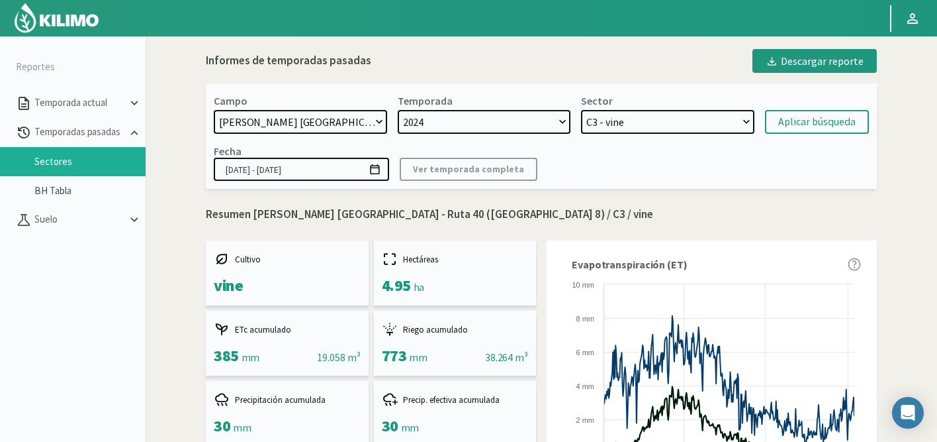
select select "481: Object"
select select "11: Object"
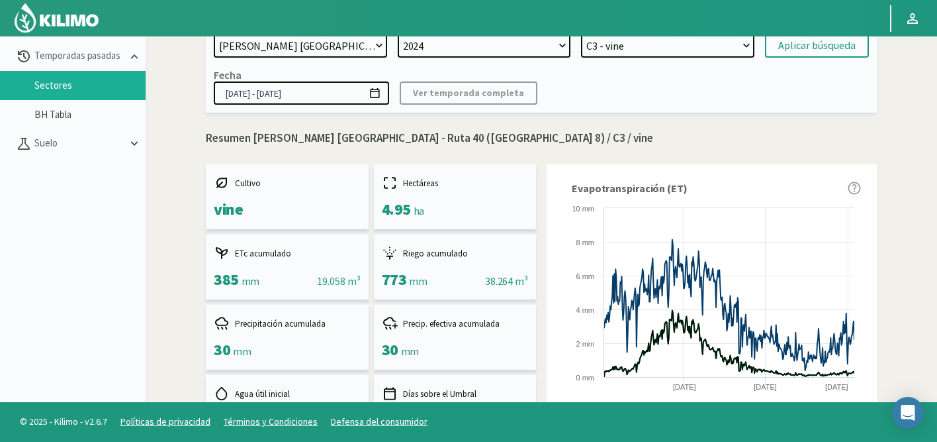
scroll to position [807, 0]
